Goal: Task Accomplishment & Management: Manage account settings

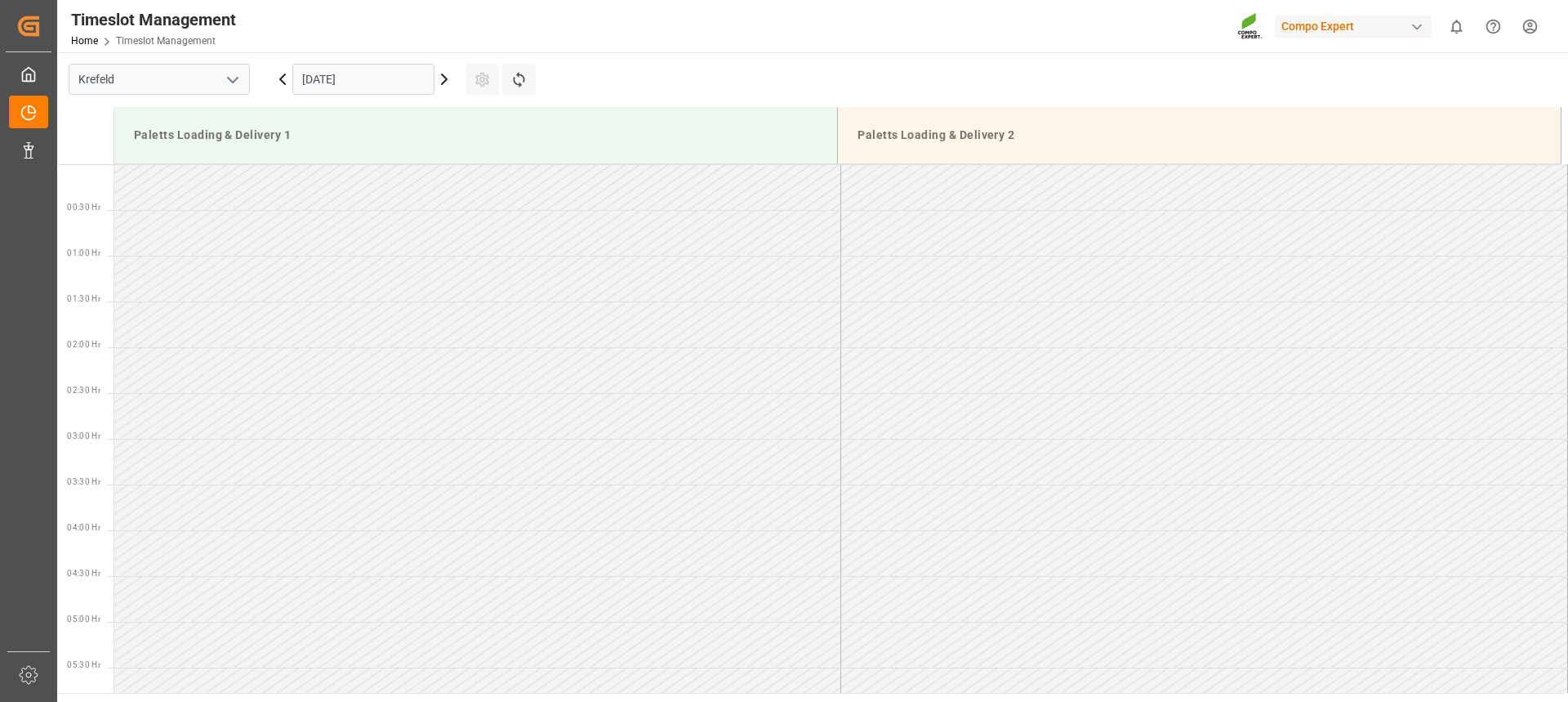
scroll to position [1025, 0]
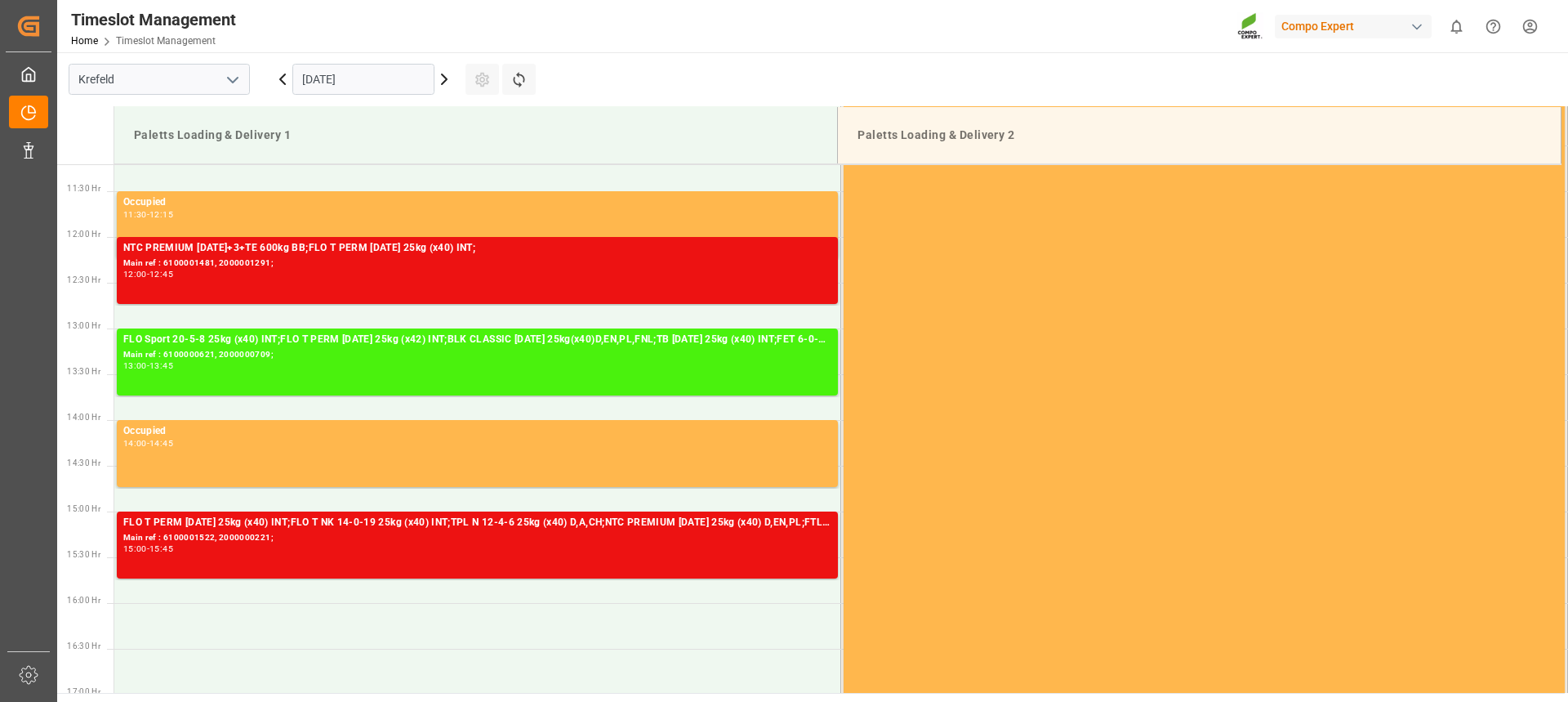
click at [1537, 29] on html "Created by potrace 1.15, written by [PERSON_NAME] [DATE]-[DATE] Created by potr…" at bounding box center [784, 351] width 1568 height 702
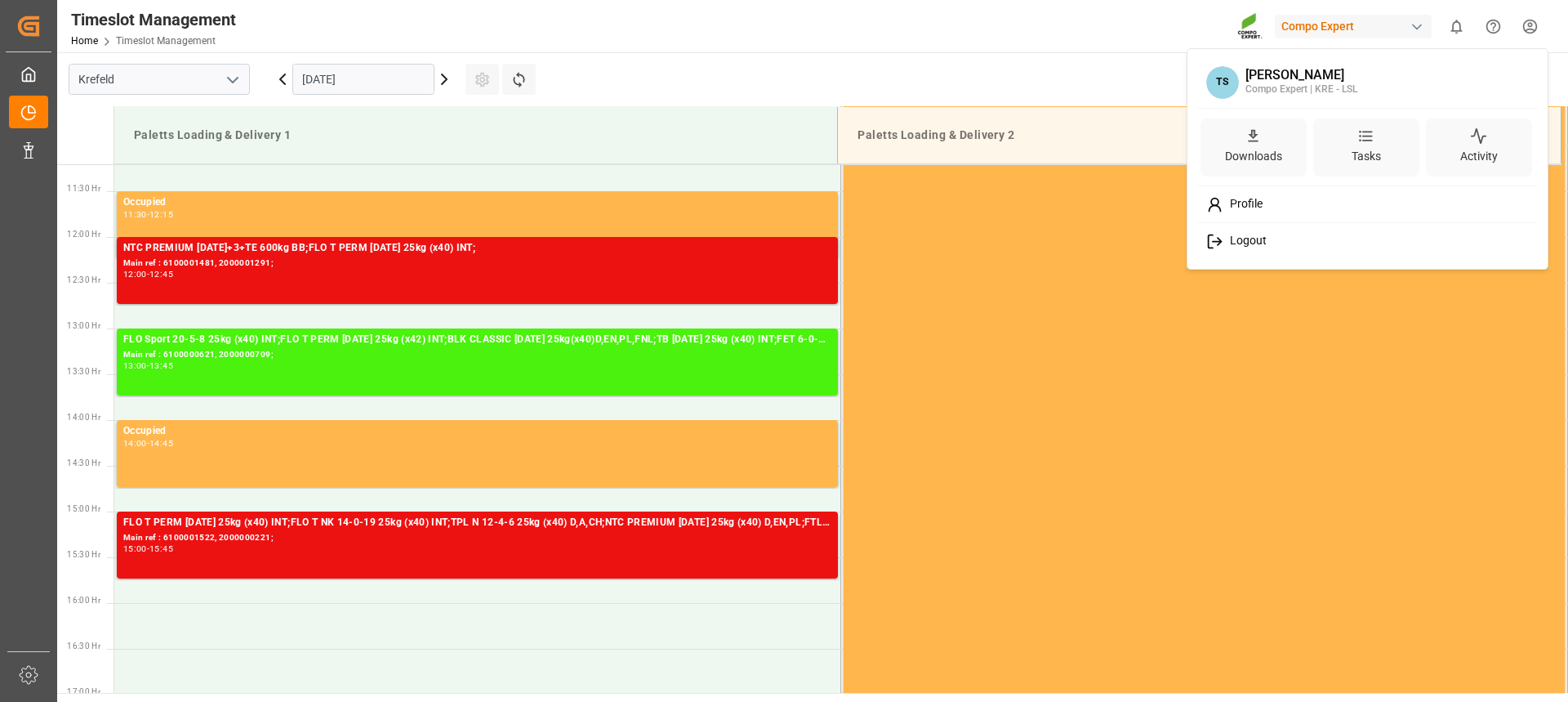
click at [1255, 234] on span "Logout" at bounding box center [1245, 241] width 43 height 14
